Goal: Task Accomplishment & Management: Manage account settings

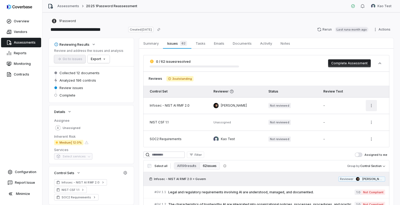
click at [370, 105] on html "**********" at bounding box center [200, 102] width 400 height 205
click at [349, 124] on td "-" at bounding box center [341, 122] width 44 height 17
click at [369, 123] on html "**********" at bounding box center [200, 102] width 400 height 205
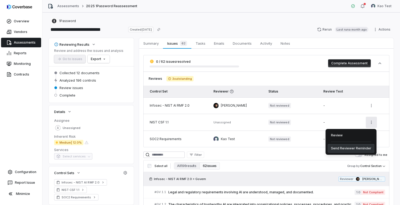
click at [351, 148] on div "Send Reviewer Reminder" at bounding box center [351, 148] width 47 height 8
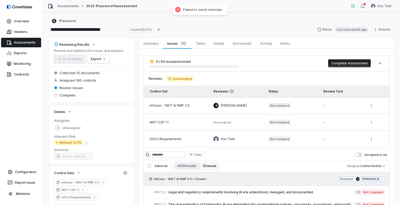
click at [331, 123] on div "-" at bounding box center [341, 122] width 36 height 4
click at [202, 43] on span "Tasks" at bounding box center [201, 43] width 14 height 7
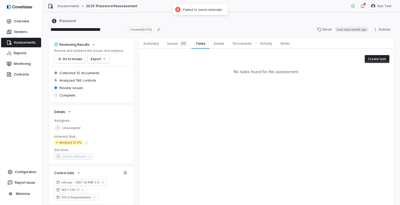
click at [373, 59] on button "Create task" at bounding box center [377, 59] width 25 height 8
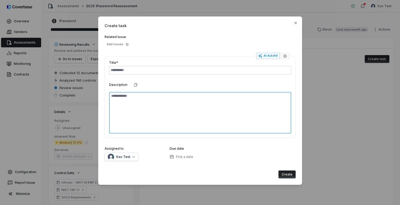
click at [154, 112] on textarea at bounding box center [200, 112] width 182 height 41
click at [236, 118] on textarea at bounding box center [200, 112] width 182 height 41
click at [126, 43] on icon "button" at bounding box center [127, 44] width 3 height 3
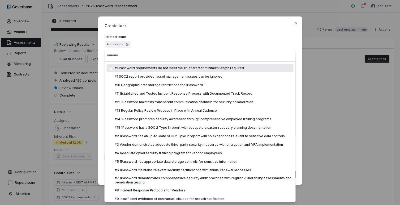
click at [151, 35] on label "Related Issue" at bounding box center [200, 37] width 191 height 4
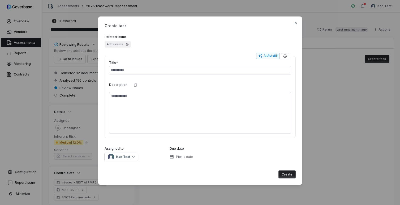
click at [126, 44] on icon "button" at bounding box center [127, 44] width 3 height 3
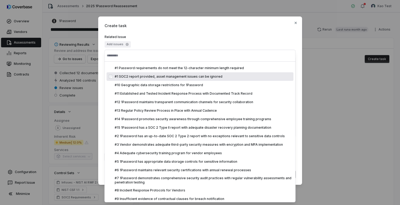
click at [129, 76] on span "#1 SOC2 report provided, asset management issues can be ignored" at bounding box center [169, 76] width 108 height 4
type textarea "*"
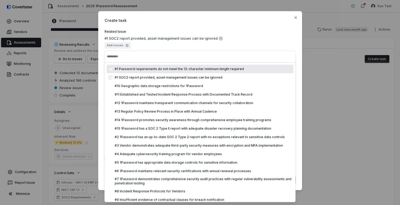
click at [151, 47] on div "Add issues" at bounding box center [200, 45] width 191 height 6
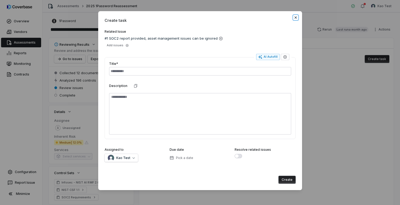
click at [296, 18] on icon "button" at bounding box center [295, 17] width 2 height 2
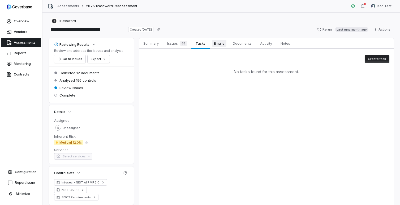
click at [222, 46] on span "Emails" at bounding box center [219, 43] width 15 height 7
click at [250, 41] on span "Documents" at bounding box center [242, 43] width 23 height 7
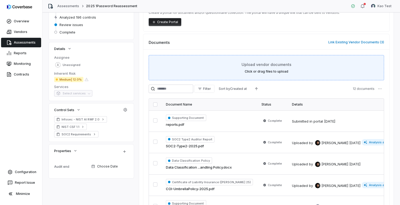
scroll to position [64, 0]
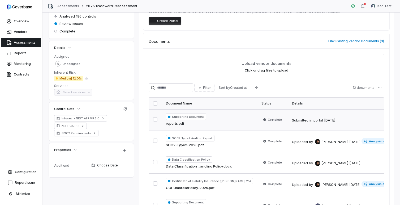
click at [193, 115] on span "Supporting Document" at bounding box center [186, 116] width 40 height 6
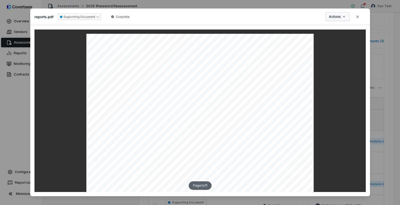
click at [341, 17] on div "Document Preview reports.pdf Supporting Document Complete Actions Close Page 1 …" at bounding box center [200, 104] width 400 height 208
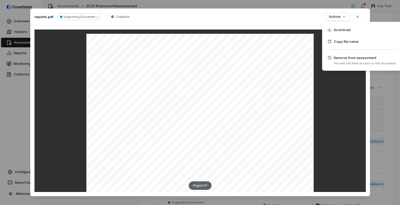
click at [343, 16] on div "Document Preview reports.pdf Supporting Document Complete Actions Close Page 1 …" at bounding box center [200, 104] width 400 height 208
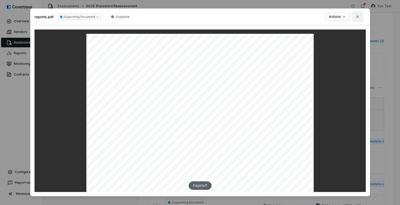
click at [358, 16] on button "Close" at bounding box center [357, 16] width 11 height 11
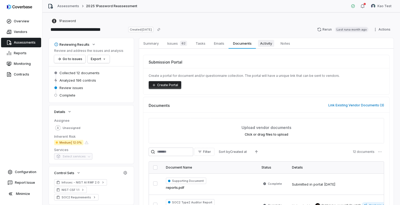
click at [265, 47] on link "Activity Activity" at bounding box center [266, 43] width 20 height 11
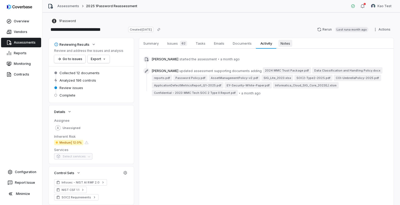
click at [284, 44] on span "Notes" at bounding box center [286, 43] width 14 height 7
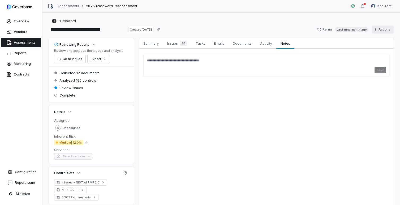
click at [378, 31] on html "**********" at bounding box center [200, 102] width 400 height 205
click at [329, 57] on html "**********" at bounding box center [200, 102] width 400 height 205
click at [147, 44] on span "Summary" at bounding box center [151, 43] width 20 height 7
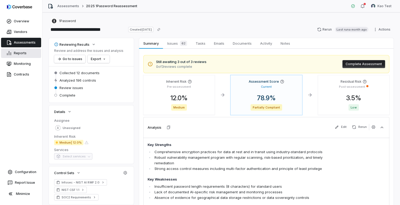
click at [26, 54] on link "Reports" at bounding box center [21, 53] width 40 height 10
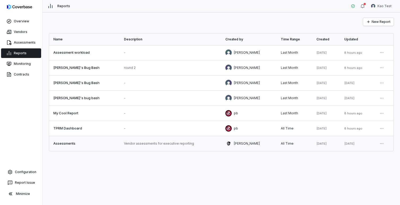
click at [228, 143] on link at bounding box center [248, 143] width 55 height 15
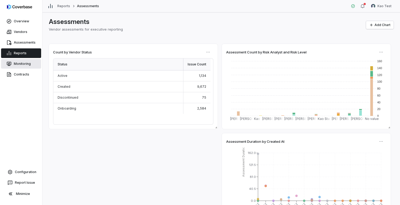
click at [16, 65] on link "Monitoring" at bounding box center [21, 64] width 40 height 10
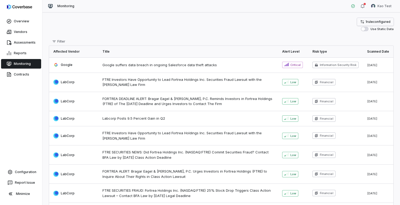
click at [376, 22] on span "1 rule configured" at bounding box center [378, 22] width 25 height 4
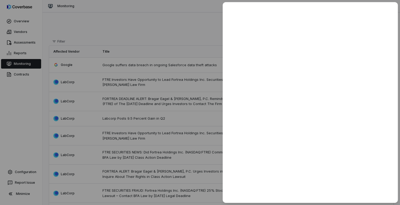
click at [189, 37] on div at bounding box center [200, 102] width 400 height 205
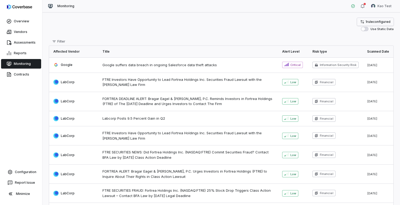
click at [368, 20] on span "1 rule configured" at bounding box center [378, 22] width 25 height 4
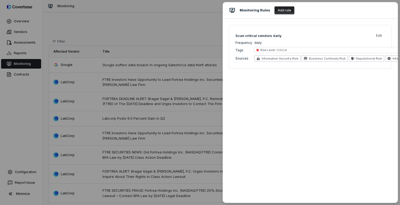
click at [283, 10] on button "Add rule" at bounding box center [285, 10] width 20 height 8
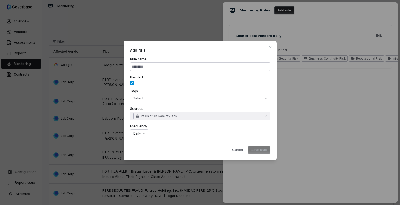
click at [266, 118] on button "Information Security Risk" at bounding box center [200, 116] width 140 height 8
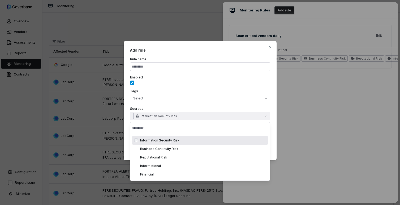
click at [266, 117] on icon "button" at bounding box center [266, 115] width 2 height 2
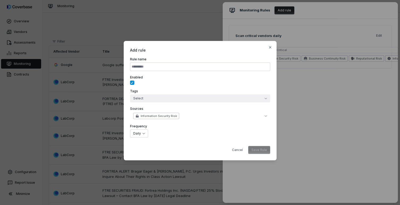
click at [265, 100] on button "Select" at bounding box center [200, 98] width 140 height 8
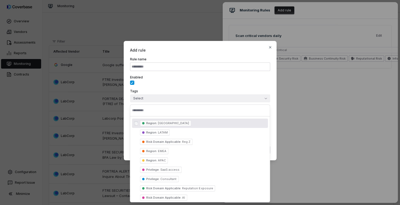
click at [251, 99] on button "Select" at bounding box center [200, 98] width 140 height 8
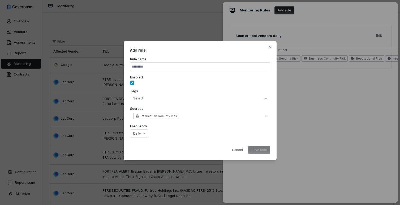
click at [252, 51] on span "Add rule" at bounding box center [200, 50] width 140 height 6
click at [269, 48] on icon "button" at bounding box center [270, 47] width 4 height 4
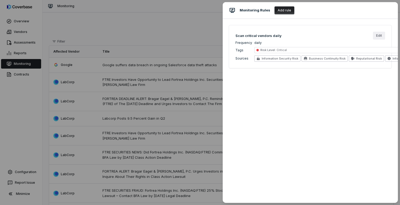
click at [382, 36] on button "Edit" at bounding box center [379, 36] width 12 height 8
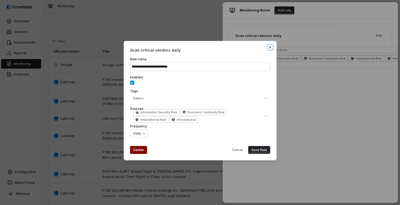
click at [270, 46] on icon "button" at bounding box center [270, 47] width 4 height 4
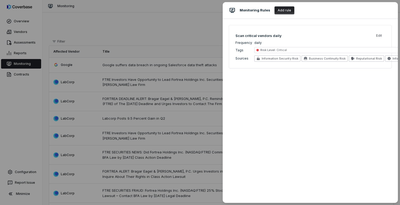
click at [199, 24] on div "Monitoring Rules Add rule Scan critical vendors daily Edit Frequency daily Tags…" at bounding box center [200, 102] width 400 height 205
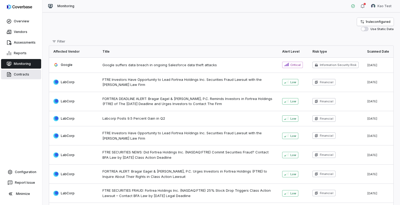
click at [18, 72] on link "Contracts" at bounding box center [21, 75] width 40 height 10
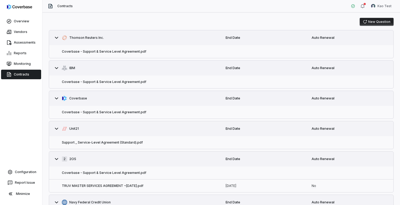
click at [59, 54] on div "Coverbase - Support & Service Level Agreement.pdf" at bounding box center [135, 51] width 172 height 13
click at [85, 51] on button "Coverbase - Support & Service Level Agreement.pdf" at bounding box center [104, 51] width 84 height 4
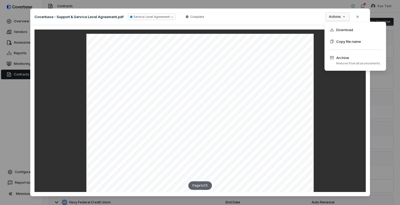
click at [336, 19] on div "Document Preview Coverbase - Support & Service Level Agreement.pdf Service Leve…" at bounding box center [200, 104] width 400 height 208
click at [282, 18] on div "Document Preview Coverbase - Support & Service Level Agreement.pdf Service Leve…" at bounding box center [200, 104] width 400 height 208
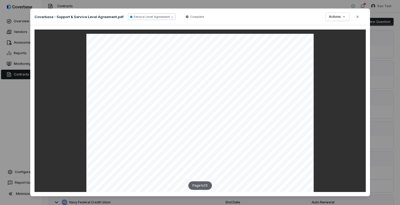
click at [158, 18] on button "Service Level Agreement" at bounding box center [152, 17] width 48 height 6
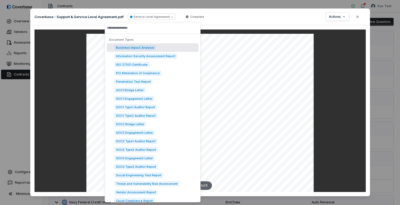
click at [260, 20] on div "Coverbase - Support & Service Level Agreement.pdf Service Level Agreement Compl…" at bounding box center [200, 16] width 340 height 17
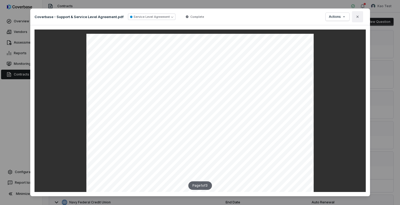
click at [356, 15] on icon "button" at bounding box center [358, 17] width 4 height 4
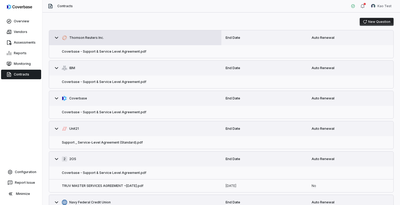
click at [55, 35] on icon at bounding box center [56, 38] width 6 height 6
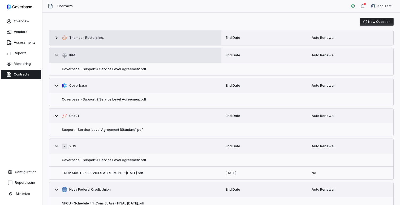
click at [55, 56] on icon at bounding box center [56, 55] width 6 height 6
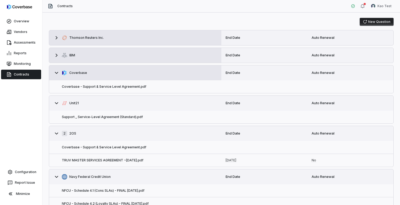
click at [56, 71] on icon at bounding box center [56, 73] width 6 height 6
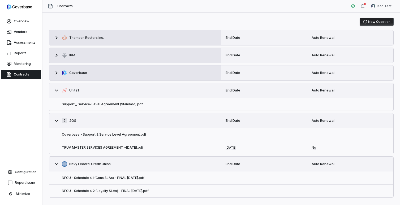
click at [28, 110] on div "Overview Vendors Assessments Reports Monitoring Contracts Configuration Report …" at bounding box center [21, 102] width 42 height 205
click at [367, 23] on button "New Question" at bounding box center [377, 22] width 34 height 8
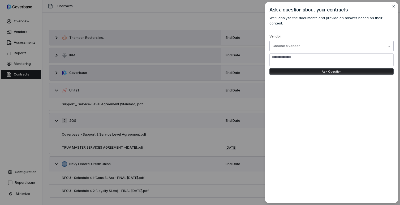
click at [293, 44] on div "Choose a vendor" at bounding box center [286, 46] width 27 height 4
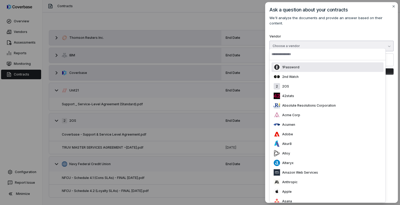
click at [290, 68] on p "1Password" at bounding box center [289, 67] width 19 height 4
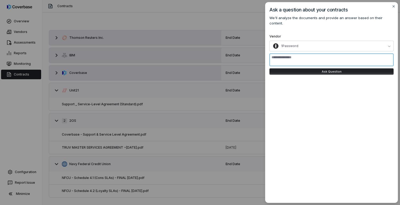
click at [289, 56] on textarea at bounding box center [331, 59] width 124 height 13
click at [393, 7] on icon "button" at bounding box center [394, 6] width 2 height 2
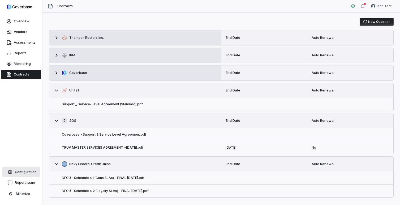
click at [30, 169] on link "Configuration" at bounding box center [21, 172] width 38 height 10
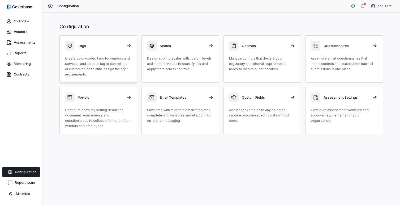
click at [97, 65] on p "Create color-coded tags for vendors and services, and tie each tag to control s…" at bounding box center [98, 66] width 67 height 21
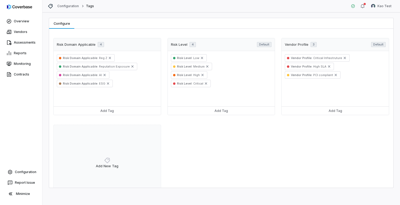
scroll to position [107, 0]
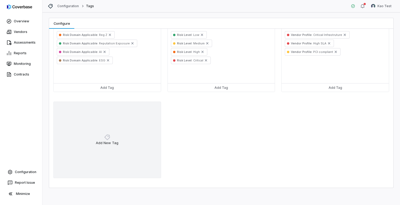
click at [122, 144] on div "Add New Tag" at bounding box center [107, 139] width 108 height 76
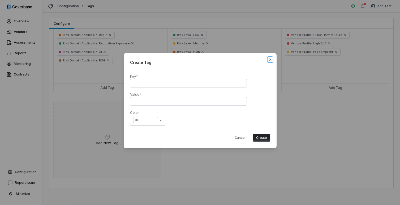
click at [270, 59] on icon "button" at bounding box center [270, 59] width 2 height 2
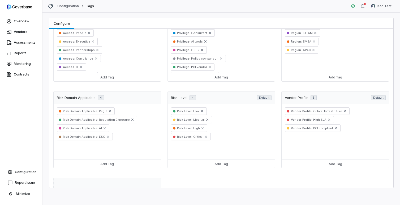
scroll to position [0, 0]
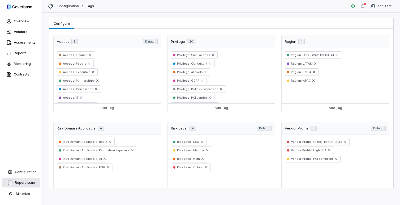
click at [33, 181] on button "Report Issue" at bounding box center [21, 183] width 38 height 10
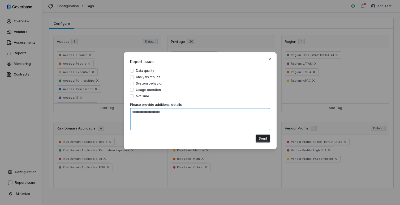
click at [225, 116] on textarea at bounding box center [200, 119] width 140 height 22
click at [271, 58] on icon "button" at bounding box center [270, 59] width 4 height 4
type textarea "*"
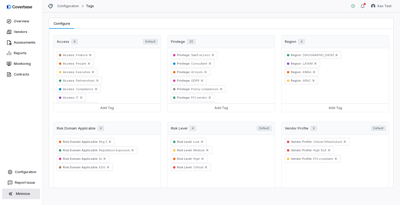
click at [22, 192] on button "Minimize" at bounding box center [21, 193] width 38 height 11
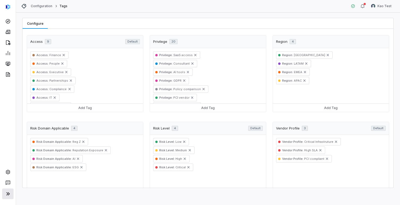
click at [10, 193] on icon at bounding box center [8, 193] width 6 height 6
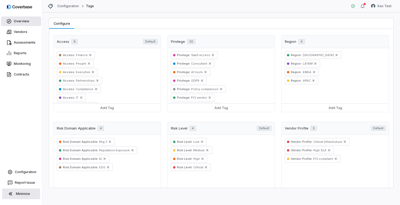
click at [23, 22] on link "Overview" at bounding box center [21, 21] width 40 height 10
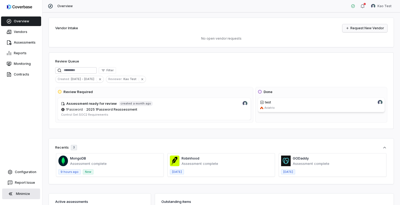
click at [362, 27] on link "Request New Vendor" at bounding box center [365, 28] width 45 height 8
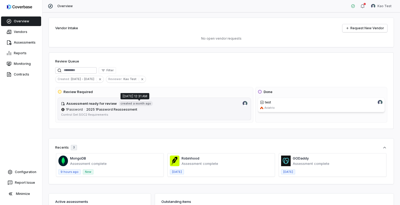
click at [134, 102] on span "a month ago" at bounding box center [142, 103] width 18 height 4
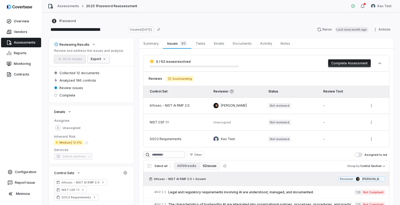
click at [104, 59] on html "**********" at bounding box center [200, 102] width 400 height 205
click at [115, 57] on html "**********" at bounding box center [200, 102] width 400 height 205
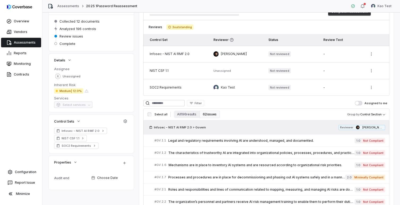
scroll to position [52, 0]
click at [125, 119] on button "button" at bounding box center [126, 121] width 10 height 10
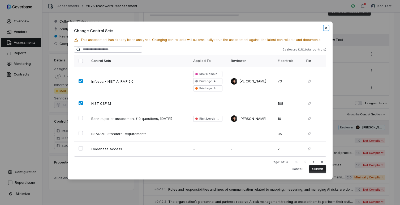
click at [328, 28] on icon "button" at bounding box center [326, 28] width 4 height 4
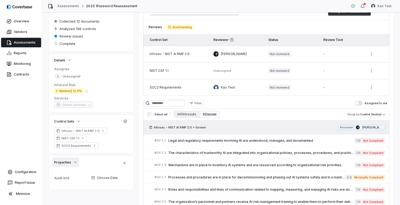
click at [76, 161] on icon "button" at bounding box center [75, 162] width 4 height 4
click at [76, 163] on icon "button" at bounding box center [75, 162] width 4 height 4
click at [124, 162] on html "**********" at bounding box center [200, 102] width 400 height 205
click at [133, 173] on div "Add Custom Field" at bounding box center [138, 176] width 35 height 8
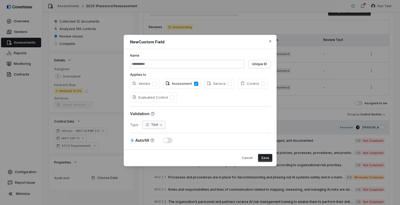
click at [160, 123] on body "**********" at bounding box center [200, 102] width 400 height 205
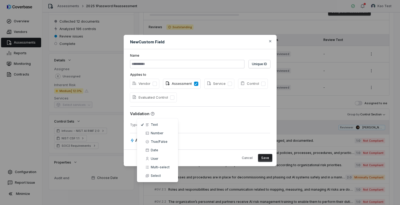
click at [204, 123] on div "**********" at bounding box center [200, 102] width 400 height 152
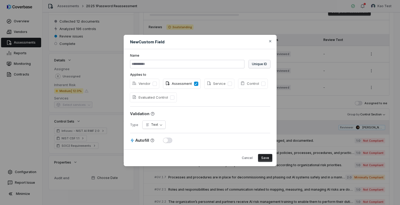
click at [253, 65] on button "Unique ID" at bounding box center [260, 64] width 22 height 8
click at [248, 54] on label "Name" at bounding box center [200, 55] width 140 height 4
click at [271, 42] on icon "button" at bounding box center [270, 41] width 4 height 4
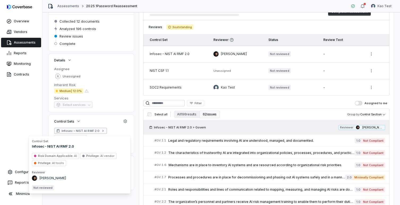
click at [93, 130] on span "Infosec - NIST AI RMF 2.0" at bounding box center [81, 131] width 38 height 4
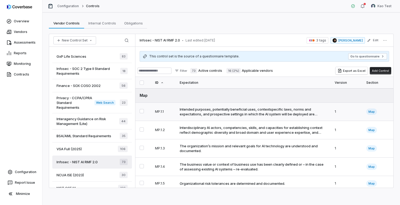
click at [203, 114] on div "Intended purposes, potentially beneficial uses, contextspecific laws, norms and…" at bounding box center [252, 112] width 144 height 10
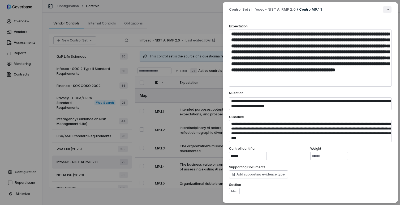
click at [390, 9] on div "**********" at bounding box center [200, 102] width 400 height 205
click at [387, 9] on div "**********" at bounding box center [200, 102] width 400 height 205
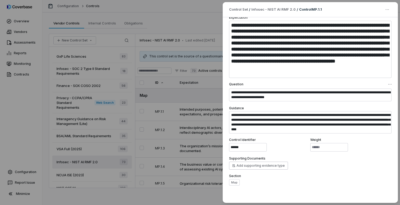
scroll to position [25, 0]
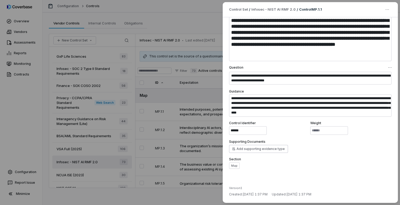
click at [182, 26] on div "**********" at bounding box center [200, 102] width 400 height 205
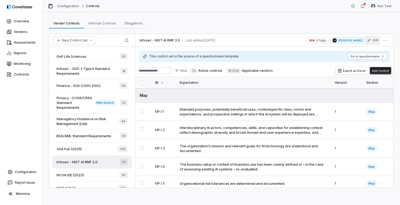
click at [374, 41] on button "Edit" at bounding box center [373, 41] width 15 height 10
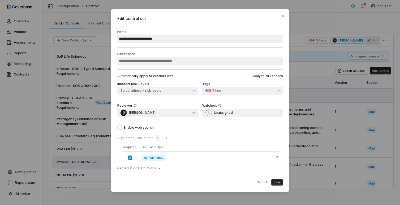
click at [196, 73] on div "Automatically apply to vendors with Apply to all vendors Inherent Risk Levels S…" at bounding box center [200, 83] width 166 height 29
click at [155, 166] on div "Remediation Instructions" at bounding box center [200, 168] width 166 height 4
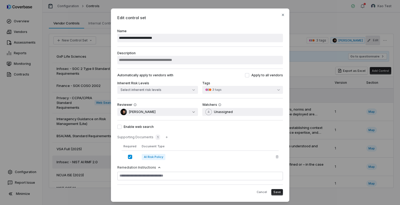
click at [157, 167] on icon at bounding box center [159, 167] width 4 height 4
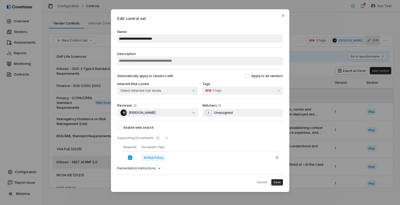
click at [157, 167] on icon at bounding box center [159, 168] width 4 height 4
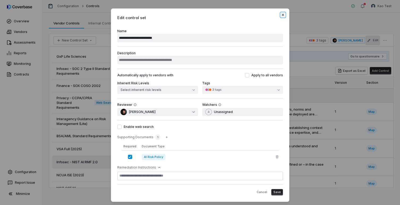
click at [283, 14] on icon "button" at bounding box center [283, 15] width 4 height 4
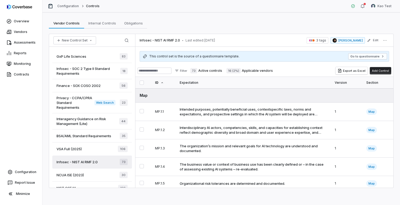
click at [386, 71] on button "Add Control" at bounding box center [381, 70] width 22 height 7
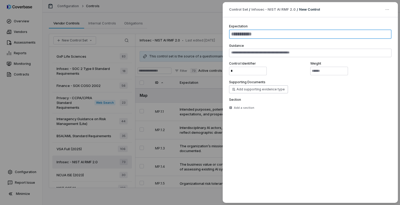
click at [249, 35] on textarea at bounding box center [310, 33] width 162 height 9
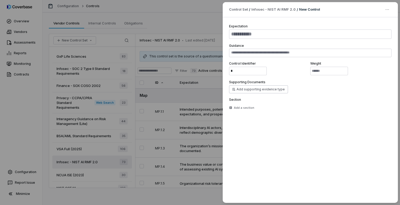
click at [191, 18] on div "Control Set / Infosec - NIST AI RMF 2.0 / New Control Expectation Guidance Cont…" at bounding box center [200, 102] width 400 height 205
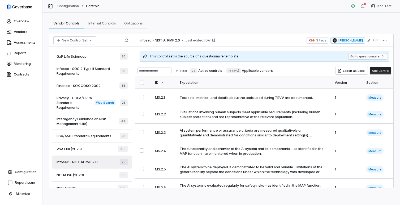
scroll to position [504, 0]
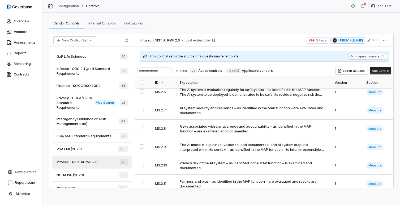
click at [232, 118] on td "AI system security and resilience – as identified in the MAP function – are eva…" at bounding box center [253, 110] width 155 height 18
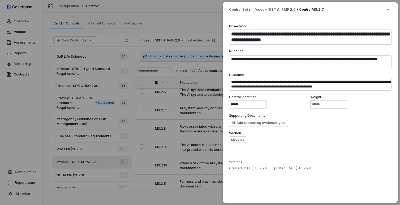
click at [194, 29] on div "**********" at bounding box center [200, 102] width 400 height 205
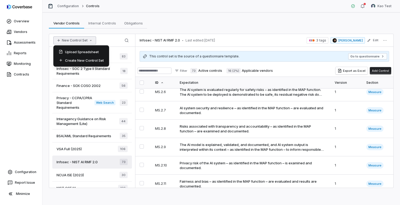
click at [90, 40] on icon "button" at bounding box center [91, 40] width 4 height 4
click at [100, 43] on div "New Control Set Search" at bounding box center [92, 40] width 86 height 13
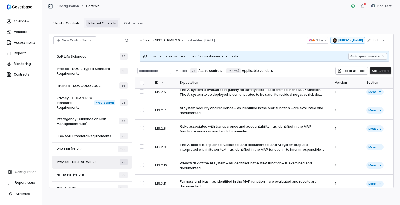
click at [102, 25] on span "Internal Controls" at bounding box center [102, 23] width 32 height 7
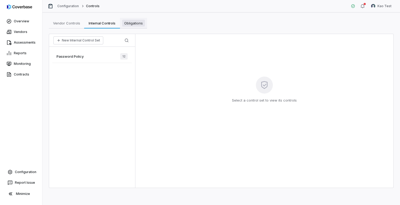
click at [131, 22] on span "Obligations" at bounding box center [133, 23] width 23 height 7
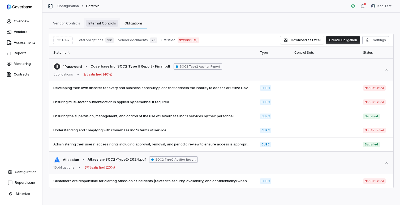
click at [106, 25] on span "Internal Controls" at bounding box center [102, 23] width 32 height 7
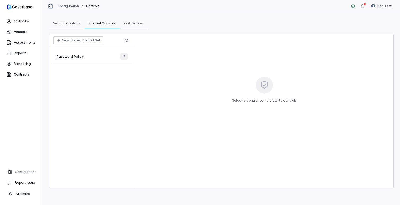
click at [88, 57] on div "Password Policy 12" at bounding box center [92, 56] width 80 height 13
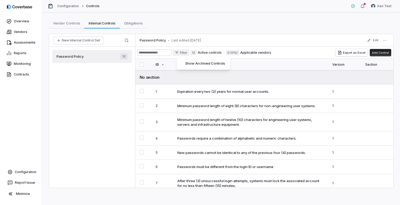
click at [185, 53] on html "Overview Vendors Assessments Reports Monitoring Contracts Configuration Report …" at bounding box center [200, 102] width 400 height 205
click at [189, 62] on div "Show Archived Controls" at bounding box center [203, 63] width 49 height 8
click at [375, 41] on button "Edit" at bounding box center [373, 41] width 15 height 10
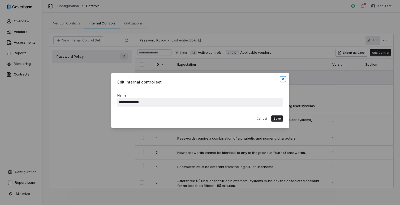
click at [284, 79] on icon "button" at bounding box center [283, 79] width 4 height 4
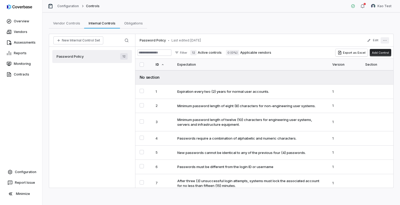
click at [385, 40] on icon "More actions" at bounding box center [385, 40] width 4 height 4
click at [359, 51] on div "Manage Sections" at bounding box center [366, 51] width 41 height 8
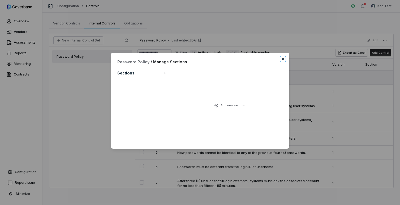
click at [281, 59] on icon "button" at bounding box center [283, 59] width 4 height 4
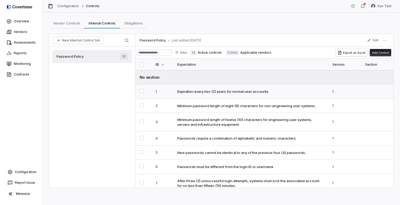
click at [217, 89] on div "Expiration every two (2) years for normal user accounts." at bounding box center [223, 91] width 92 height 5
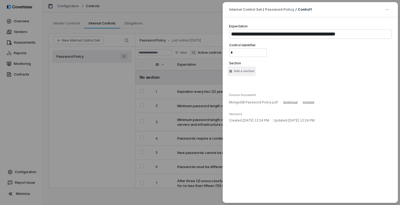
click at [240, 69] on button "Add a section" at bounding box center [242, 71] width 28 height 10
click at [301, 69] on div "Add a section" at bounding box center [310, 71] width 162 height 10
click at [179, 23] on div "**********" at bounding box center [200, 102] width 400 height 205
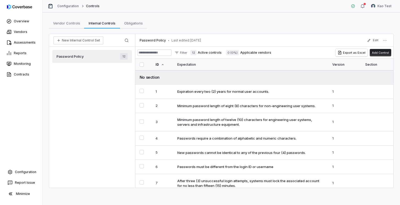
click at [389, 52] on button "Add Control" at bounding box center [381, 52] width 22 height 7
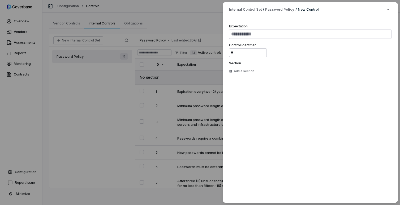
click at [178, 14] on div "Internal Control Set / Password Policy / New Control Expectation Control Identi…" at bounding box center [200, 102] width 400 height 205
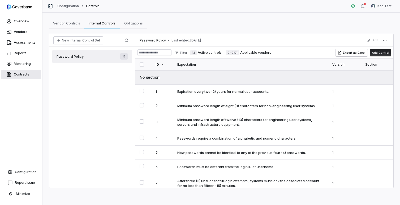
click at [16, 72] on link "Contracts" at bounding box center [21, 75] width 40 height 10
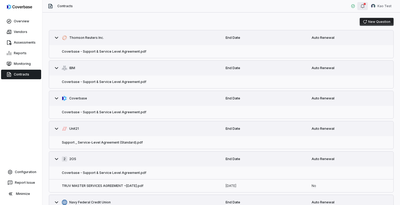
click at [364, 5] on icon "button" at bounding box center [362, 6] width 3 height 4
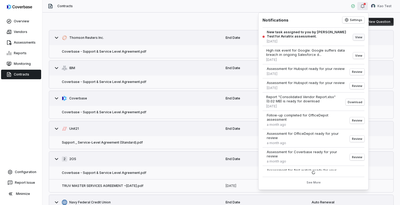
click at [358, 37] on button "View" at bounding box center [358, 37] width 11 height 6
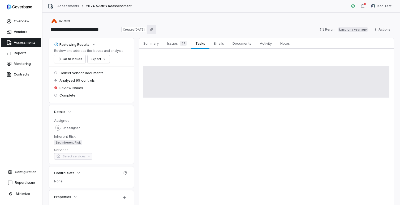
click at [162, 29] on body "**********" at bounding box center [200, 102] width 400 height 205
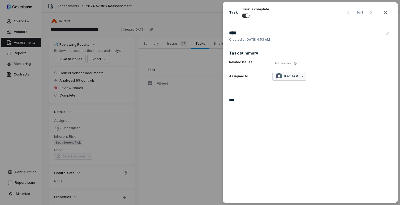
click at [301, 77] on icon "button" at bounding box center [302, 76] width 2 height 2
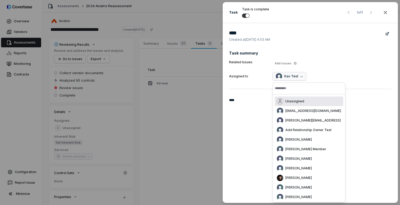
click at [300, 77] on button "Kao Test" at bounding box center [289, 76] width 33 height 8
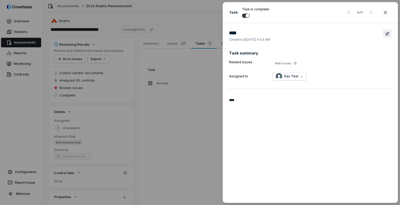
click at [386, 34] on icon "button" at bounding box center [387, 34] width 4 height 4
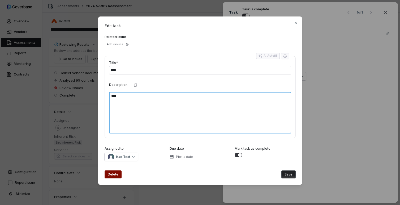
click at [200, 104] on textarea "****" at bounding box center [200, 112] width 182 height 41
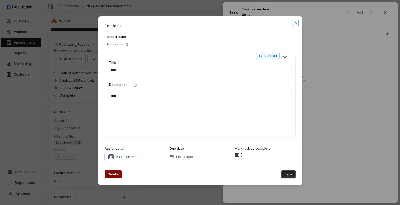
click at [295, 22] on icon "button" at bounding box center [295, 23] width 2 height 2
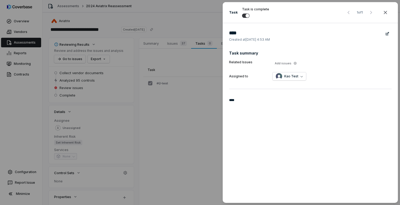
click at [201, 23] on div "Task Task is complete 1 of 1 **** Created at [DATE] 4:53 AM Task summary Relate…" at bounding box center [200, 102] width 400 height 205
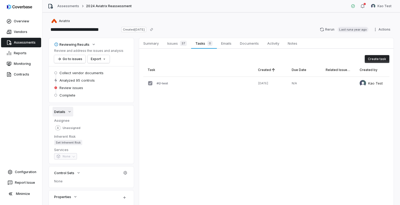
click at [69, 112] on icon "button" at bounding box center [69, 111] width 4 height 4
click at [22, 32] on link "Vendors" at bounding box center [21, 32] width 40 height 10
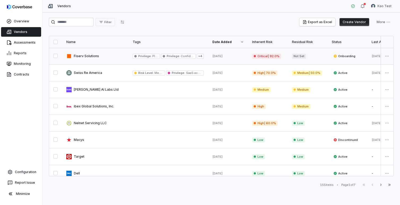
click at [110, 57] on link at bounding box center [95, 56] width 66 height 16
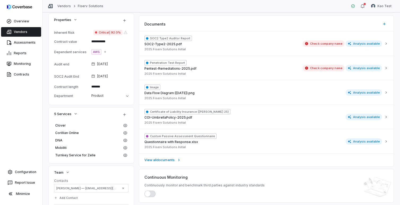
scroll to position [145, 0]
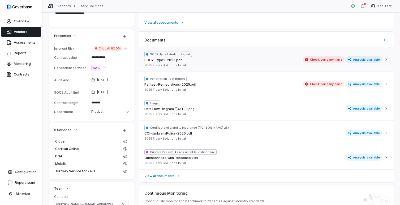
click at [323, 59] on span "Check company name" at bounding box center [324, 59] width 42 height 6
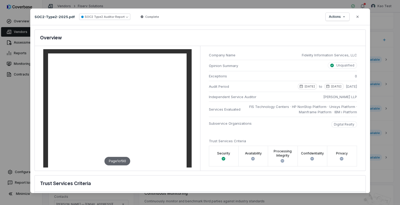
type textarea "*"
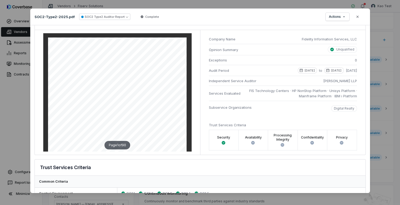
scroll to position [0, 0]
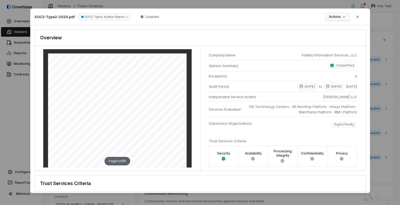
click at [340, 18] on div "Document Preview SOC2-Type2-2025.pdf SOC2 Type2 Auditor Report Complete Actions…" at bounding box center [200, 102] width 400 height 205
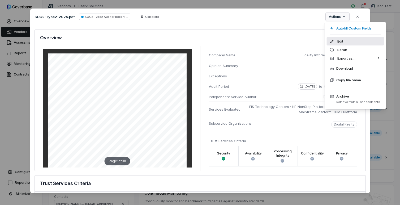
click at [342, 42] on div "Edit" at bounding box center [355, 41] width 57 height 8
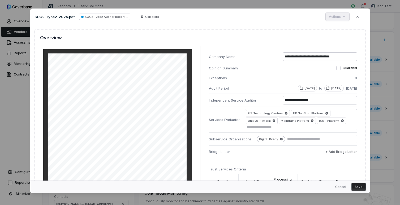
click at [338, 18] on div "Actions Close" at bounding box center [344, 17] width 36 height 8
click at [341, 188] on button "Cancel" at bounding box center [340, 187] width 17 height 8
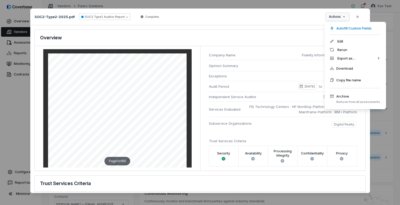
click at [343, 18] on div "Document Preview SOC2-Type2-2025.pdf SOC2 Type2 Auditor Report Complete Actions…" at bounding box center [200, 102] width 400 height 205
click at [294, 25] on div "Document Preview SOC2-Type2-2025.pdf SOC2 Type2 Auditor Report Complete Actions…" at bounding box center [200, 102] width 400 height 205
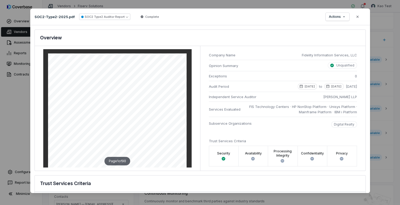
type textarea "*"
click at [357, 18] on icon "button" at bounding box center [358, 17] width 4 height 4
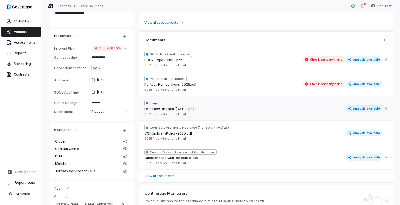
click at [360, 109] on span "Analysis available" at bounding box center [364, 108] width 37 height 6
click at [247, 56] on div "SOC2 Type2 Auditor Report SOC2-Type2-2025.pdf 2025 Fiserv Solutions Initial Che…" at bounding box center [263, 60] width 238 height 16
click at [366, 60] on span "Analysis available" at bounding box center [364, 59] width 37 height 6
click at [384, 60] on icon at bounding box center [386, 59] width 4 height 4
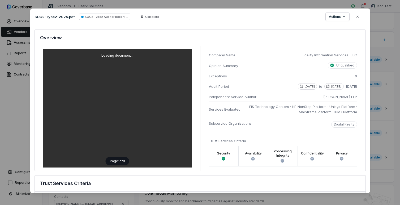
type textarea "*"
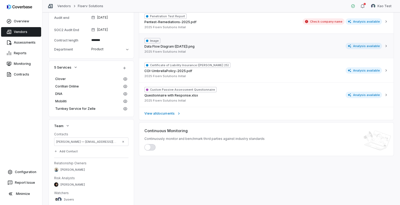
scroll to position [194, 0]
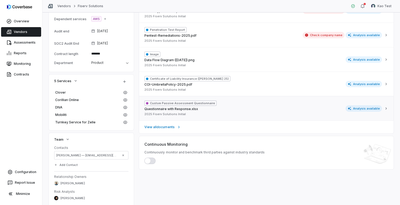
click at [283, 107] on div "Custom Passive Assessment Questionnaire Questionnaire with Response.xlsx 2025 F…" at bounding box center [263, 108] width 238 height 16
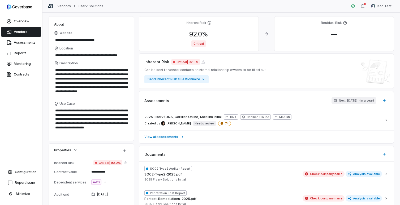
scroll to position [0, 0]
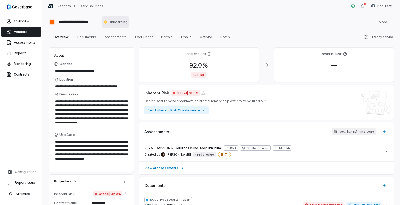
click at [108, 22] on html "**********" at bounding box center [200, 102] width 400 height 205
click at [160, 21] on html "**********" at bounding box center [200, 102] width 400 height 205
click at [22, 22] on link "Overview" at bounding box center [21, 21] width 40 height 10
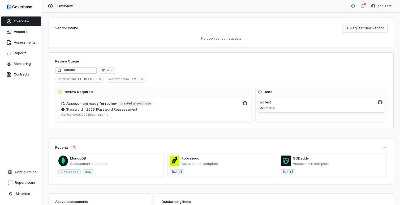
click at [361, 28] on link "Request New Vendor" at bounding box center [365, 28] width 45 height 8
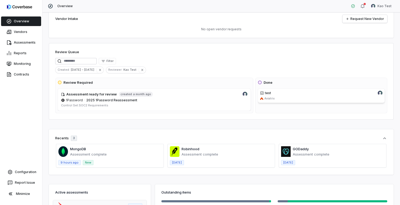
scroll to position [151, 0]
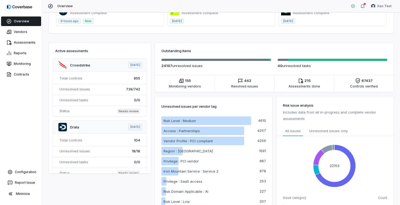
click at [300, 20] on span at bounding box center [332, 14] width 107 height 23
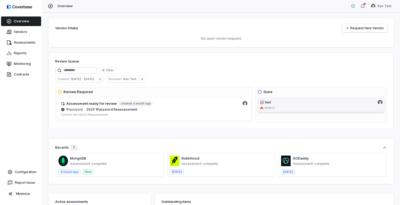
click at [288, 101] on div "test" at bounding box center [321, 102] width 122 height 5
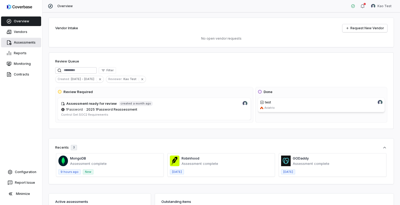
click at [27, 41] on link "Assessments" at bounding box center [21, 43] width 40 height 10
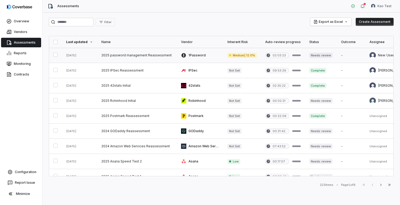
click at [130, 56] on link at bounding box center [137, 55] width 80 height 15
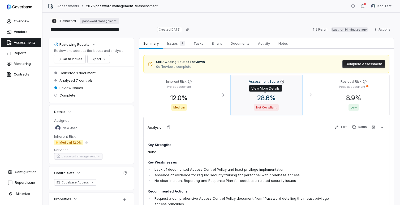
click at [254, 98] on span "28.6 %" at bounding box center [266, 98] width 27 height 8
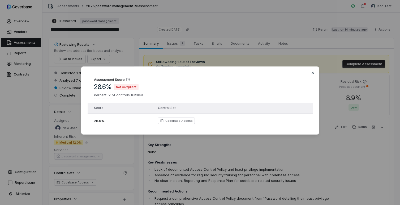
click at [315, 71] on div "Assessment Score 28.6 % Not Compliant Percent of controls fulfilled Score Contr…" at bounding box center [200, 100] width 238 height 68
click at [195, 44] on div "Assessment Score 28.6 % Not Compliant Percent of controls fulfilled Score Contr…" at bounding box center [200, 102] width 400 height 205
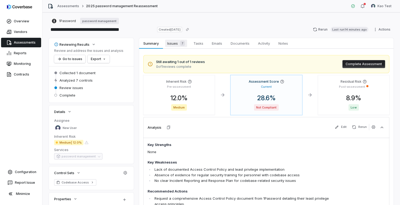
click at [175, 45] on span "Issues 7" at bounding box center [176, 43] width 22 height 7
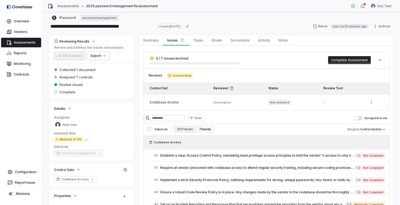
scroll to position [6, 0]
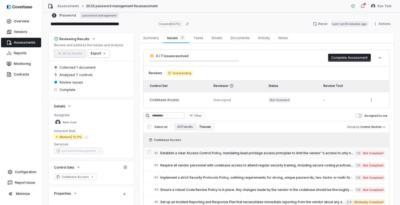
click at [272, 152] on span "Establish a clear Access Control Policy, mandating least privilege access princ…" at bounding box center [257, 153] width 194 height 4
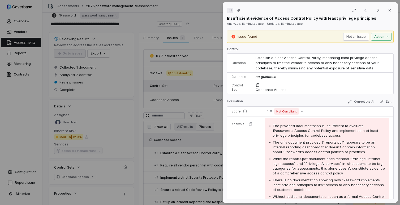
click at [380, 36] on div "# 1 Result 1 of 7 Close Insufficient evidence of Access Control Policy with lea…" at bounding box center [200, 102] width 400 height 205
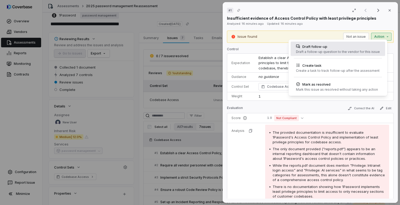
click at [341, 51] on div "Draft a follow-up question to the vendor for this issue" at bounding box center [338, 52] width 84 height 4
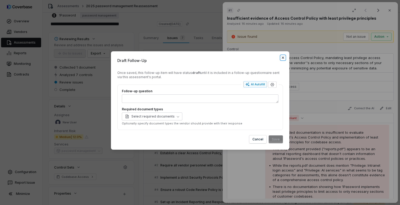
click at [282, 58] on icon "button" at bounding box center [283, 58] width 2 height 2
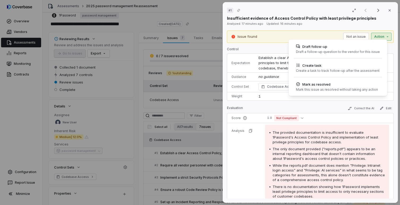
click at [376, 35] on div "# 1 Result 1 of 7 Close Insufficient evidence of Access Control Policy with lea…" at bounding box center [200, 102] width 400 height 205
click at [382, 26] on div "# 1 Result 1 of 7 Close Insufficient evidence of Access Control Policy with lea…" at bounding box center [200, 102] width 400 height 205
click at [378, 36] on div "# 1 Result 1 of 7 Close Insufficient evidence of Access Control Policy with lea…" at bounding box center [200, 102] width 400 height 205
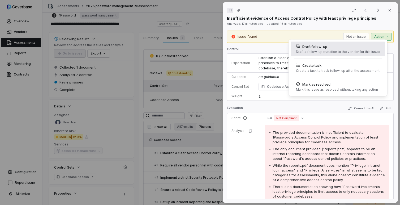
click at [341, 48] on div "Draft follow-up" at bounding box center [338, 46] width 84 height 5
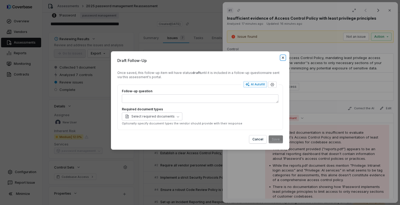
click at [282, 58] on icon "button" at bounding box center [283, 57] width 4 height 4
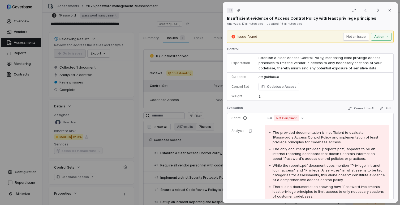
click at [379, 37] on div "# 1 Result 1 of 7 Close Insufficient evidence of Access Control Policy with lea…" at bounding box center [200, 102] width 400 height 205
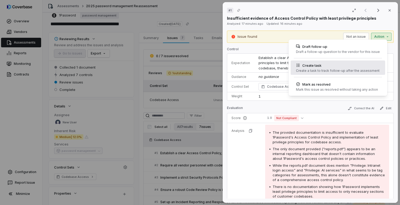
click at [329, 70] on div "Create a task to track follow-up after the assessment" at bounding box center [338, 71] width 84 height 4
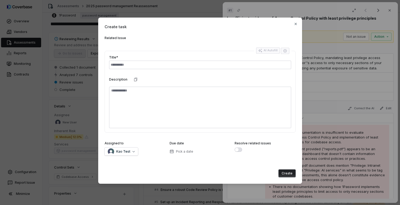
type textarea "*"
click at [296, 24] on icon "button" at bounding box center [295, 24] width 2 height 2
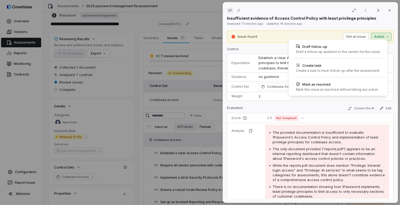
click at [371, 36] on div "# 1 Result 1 of 7 Close Insufficient evidence of Access Control Policy with lea…" at bounding box center [200, 102] width 400 height 205
click at [321, 23] on div "# 1 Result 1 of 7 Close Insufficient evidence of Access Control Policy with lea…" at bounding box center [200, 102] width 400 height 205
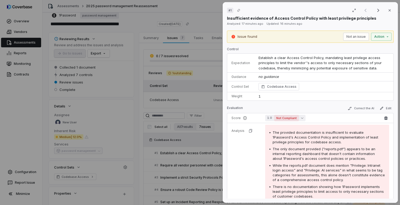
click at [301, 117] on icon "button" at bounding box center [302, 118] width 2 height 2
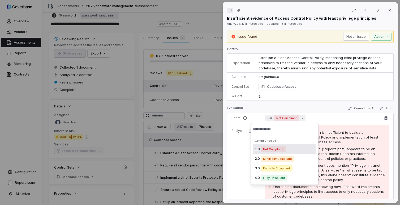
click at [301, 117] on icon "button" at bounding box center [302, 118] width 2 height 2
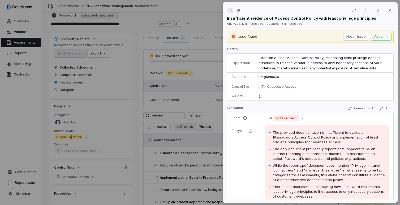
click at [305, 107] on div "Evaluation Correct the AI Edit" at bounding box center [310, 109] width 167 height 8
